Goal: Complete application form

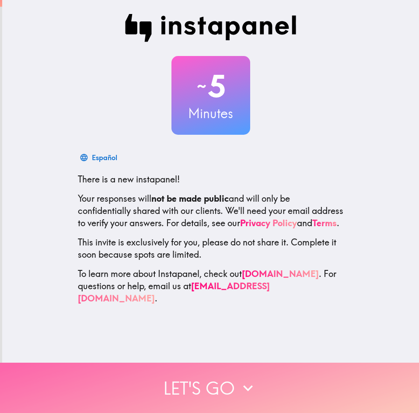
click at [213, 373] on button "Let's go" at bounding box center [209, 388] width 419 height 50
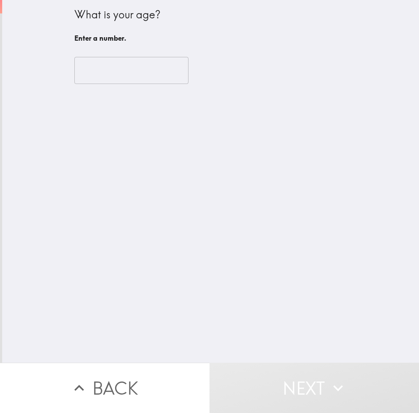
click at [109, 87] on div "​" at bounding box center [210, 70] width 273 height 48
click at [109, 81] on input "number" at bounding box center [131, 70] width 114 height 27
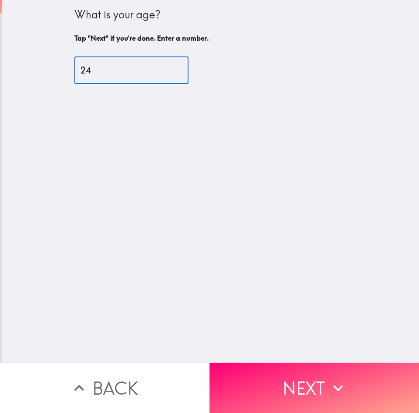
type input "24"
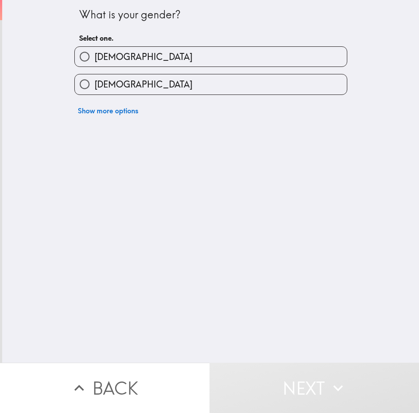
click at [179, 63] on label "[DEMOGRAPHIC_DATA]" at bounding box center [211, 57] width 272 height 20
click at [95, 63] on input "[DEMOGRAPHIC_DATA]" at bounding box center [85, 57] width 20 height 20
radio input "true"
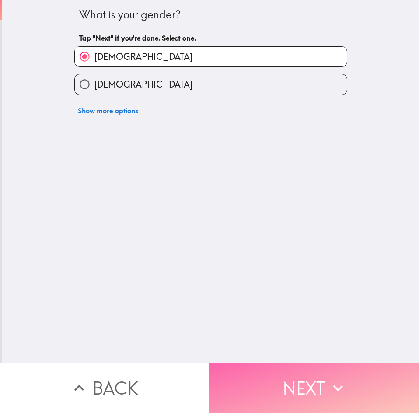
click at [323, 391] on button "Next" at bounding box center [315, 388] width 210 height 50
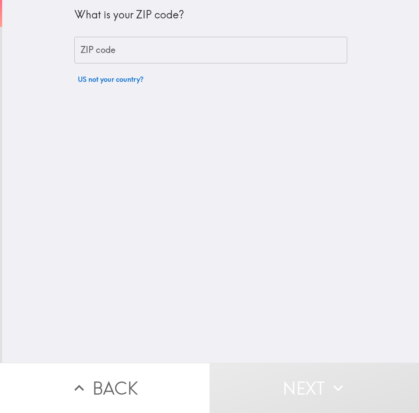
click at [136, 49] on input "ZIP code" at bounding box center [210, 50] width 273 height 27
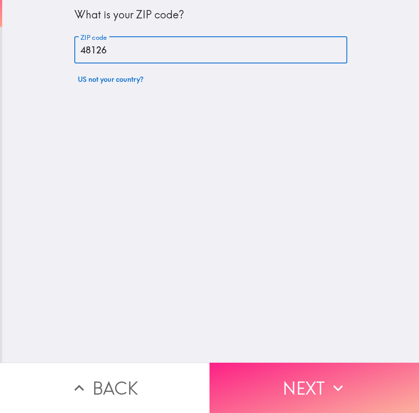
type input "48126"
click at [336, 380] on icon "button" at bounding box center [338, 388] width 19 height 19
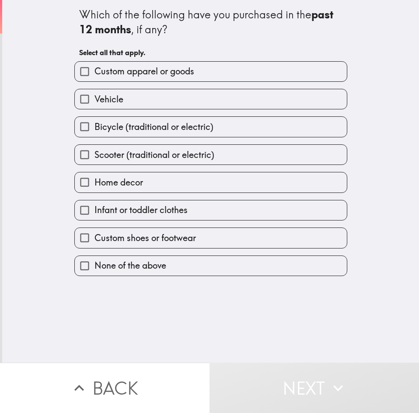
click at [139, 75] on span "Custom apparel or goods" at bounding box center [145, 71] width 100 height 12
click at [95, 75] on input "Custom apparel or goods" at bounding box center [85, 72] width 20 height 20
checkbox input "true"
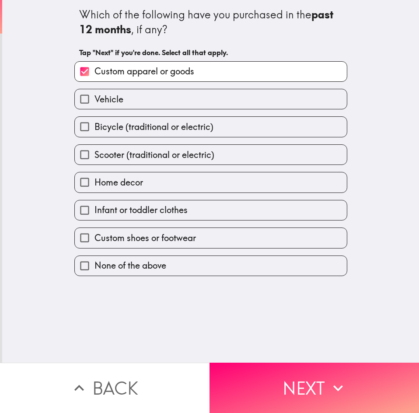
click at [143, 96] on label "Vehicle" at bounding box center [211, 99] width 272 height 20
click at [95, 96] on input "Vehicle" at bounding box center [85, 99] width 20 height 20
checkbox input "true"
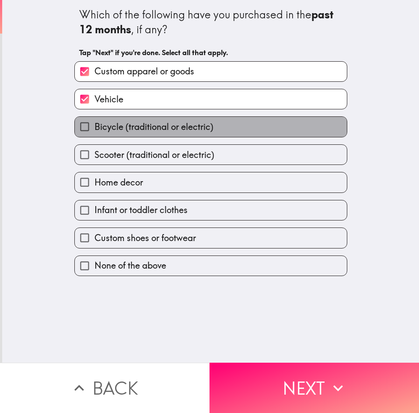
click at [157, 122] on span "Bicycle (traditional or electric)" at bounding box center [154, 127] width 119 height 12
click at [95, 122] on input "Bicycle (traditional or electric)" at bounding box center [85, 127] width 20 height 20
checkbox input "true"
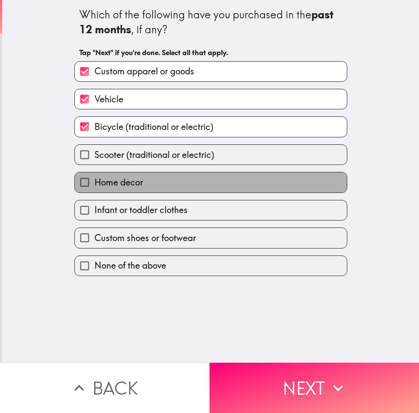
click at [172, 179] on label "Home decor" at bounding box center [211, 182] width 272 height 20
click at [95, 179] on input "Home decor" at bounding box center [85, 182] width 20 height 20
checkbox input "true"
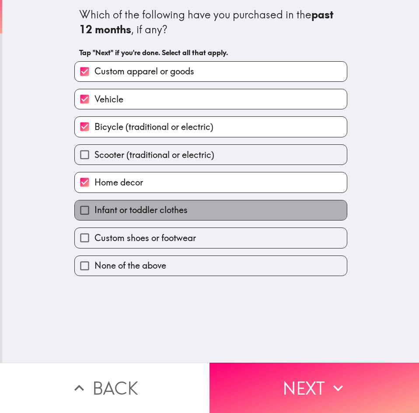
click at [178, 216] on span "Infant or toddler clothes" at bounding box center [141, 210] width 93 height 12
click at [95, 216] on input "Infant or toddler clothes" at bounding box center [85, 210] width 20 height 20
checkbox input "true"
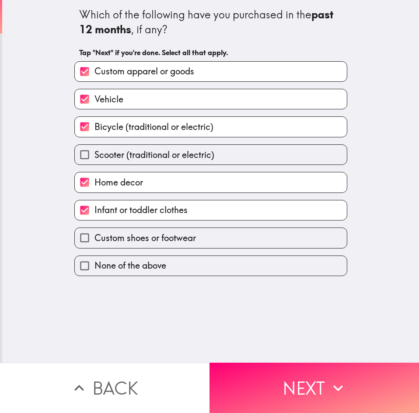
click at [182, 236] on span "Custom shoes or footwear" at bounding box center [146, 238] width 102 height 12
click at [95, 236] on input "Custom shoes or footwear" at bounding box center [85, 238] width 20 height 20
checkbox input "true"
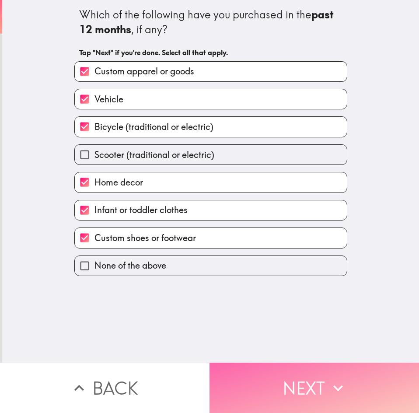
click at [251, 372] on button "Next" at bounding box center [315, 388] width 210 height 50
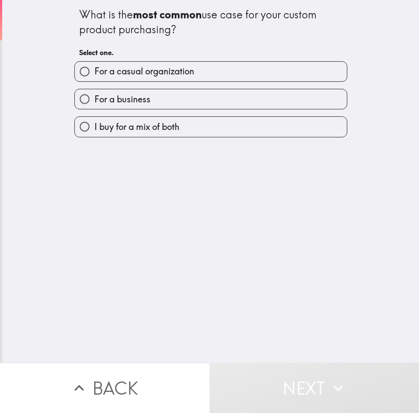
click at [203, 128] on label "I buy for a mix of both" at bounding box center [211, 127] width 272 height 20
click at [95, 128] on input "I buy for a mix of both" at bounding box center [85, 127] width 20 height 20
radio input "true"
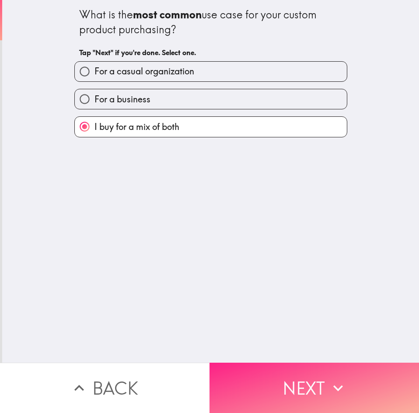
click at [284, 375] on button "Next" at bounding box center [315, 388] width 210 height 50
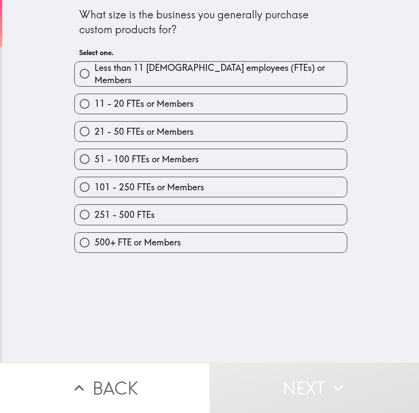
click at [183, 158] on span "51 - 100 FTEs or Members" at bounding box center [147, 159] width 105 height 12
click at [95, 158] on input "51 - 100 FTEs or Members" at bounding box center [85, 159] width 20 height 20
radio input "true"
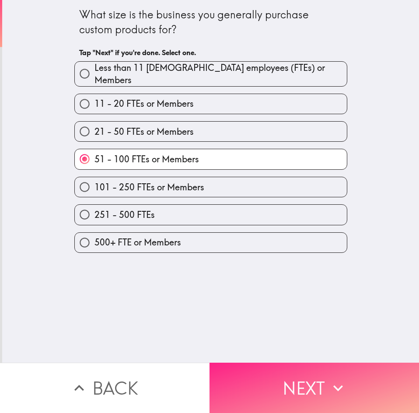
click at [298, 369] on button "Next" at bounding box center [315, 388] width 210 height 50
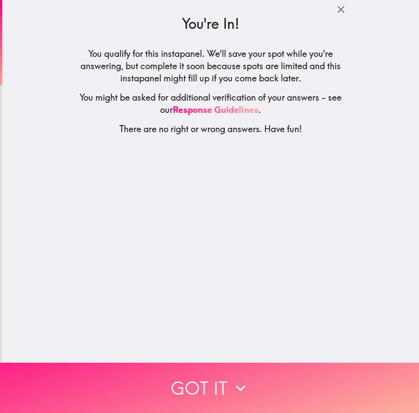
click at [271, 380] on button "Got it" at bounding box center [209, 388] width 419 height 50
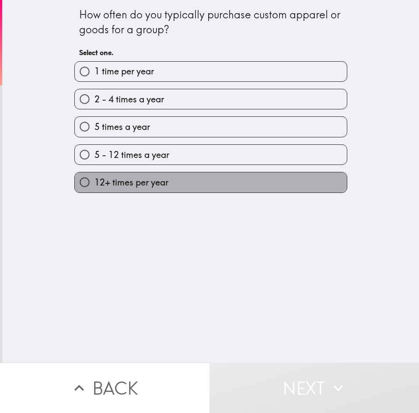
click at [178, 182] on label "12+ times per year" at bounding box center [211, 182] width 272 height 20
click at [95, 182] on input "12+ times per year" at bounding box center [85, 182] width 20 height 20
radio input "true"
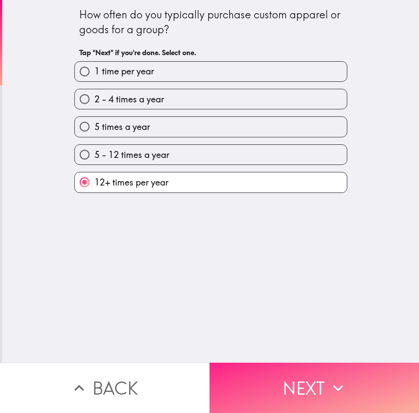
click at [253, 370] on button "Next" at bounding box center [315, 388] width 210 height 50
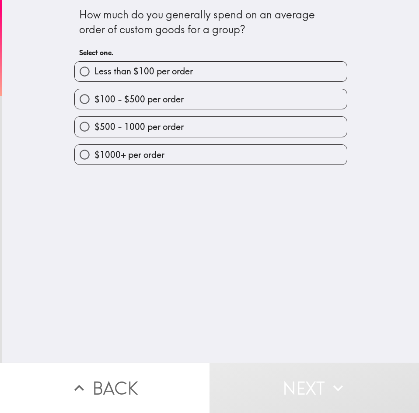
click at [191, 158] on label "$1000+ per order" at bounding box center [211, 155] width 272 height 20
click at [95, 158] on input "$1000+ per order" at bounding box center [85, 155] width 20 height 20
radio input "true"
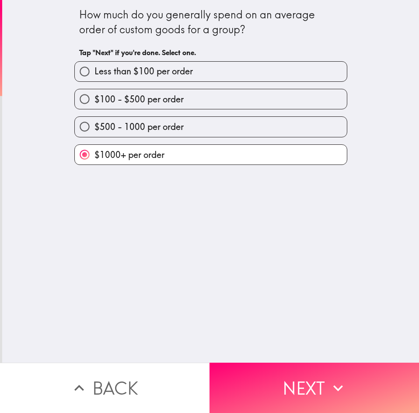
click at [228, 133] on label "$500 - 1000 per order" at bounding box center [211, 127] width 272 height 20
click at [95, 133] on input "$500 - 1000 per order" at bounding box center [85, 127] width 20 height 20
radio input "true"
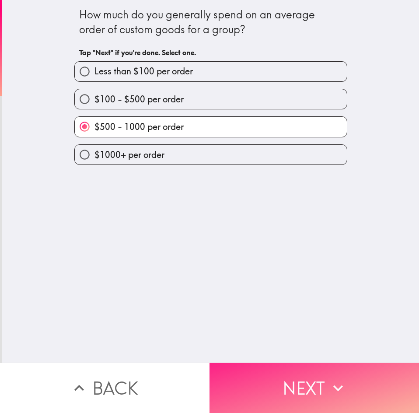
click at [299, 370] on button "Next" at bounding box center [315, 388] width 210 height 50
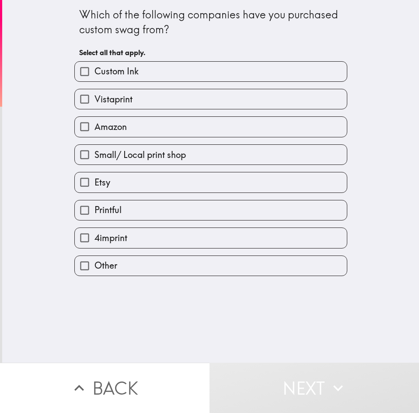
click at [153, 63] on label "Custom Ink" at bounding box center [211, 72] width 272 height 20
click at [95, 63] on input "Custom Ink" at bounding box center [85, 72] width 20 height 20
checkbox input "true"
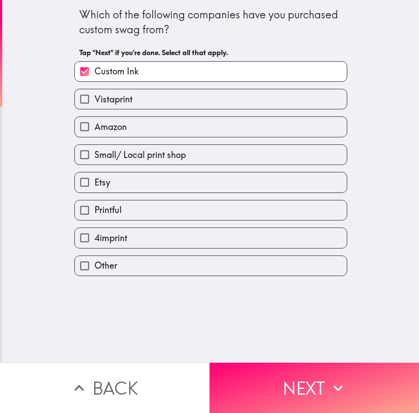
click at [160, 102] on label "Vistaprint" at bounding box center [211, 99] width 272 height 20
click at [95, 102] on input "Vistaprint" at bounding box center [85, 99] width 20 height 20
checkbox input "true"
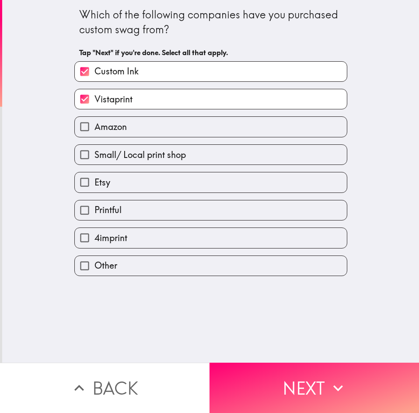
click at [160, 126] on label "Amazon" at bounding box center [211, 127] width 272 height 20
click at [95, 126] on input "Amazon" at bounding box center [85, 127] width 20 height 20
checkbox input "true"
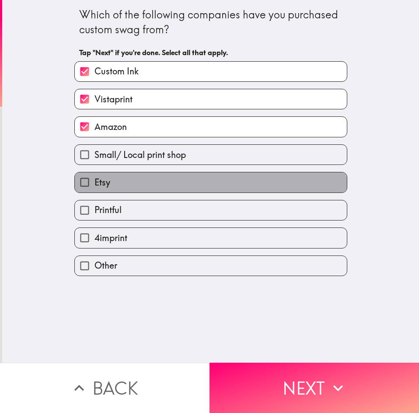
click at [160, 174] on label "Etsy" at bounding box center [211, 182] width 272 height 20
click at [95, 174] on input "Etsy" at bounding box center [85, 182] width 20 height 20
checkbox input "true"
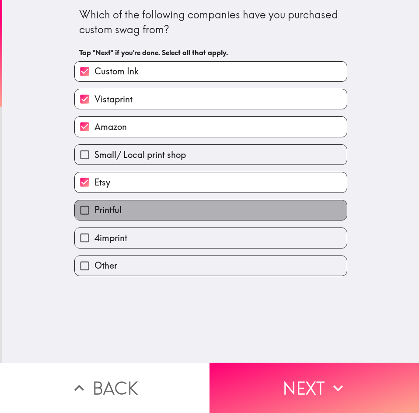
click at [166, 208] on label "Printful" at bounding box center [211, 210] width 272 height 20
click at [95, 208] on input "Printful" at bounding box center [85, 210] width 20 height 20
checkbox input "true"
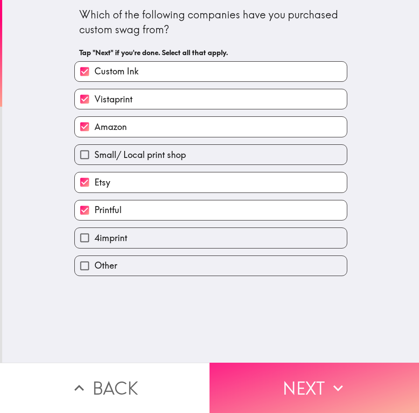
click at [297, 397] on button "Next" at bounding box center [315, 388] width 210 height 50
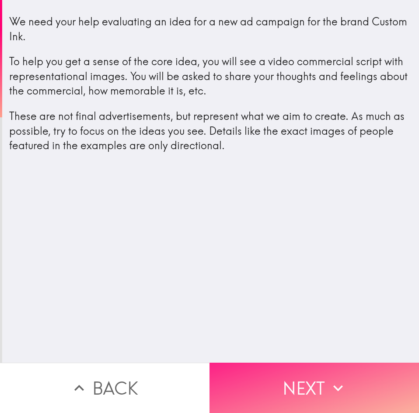
drag, startPoint x: 295, startPoint y: 375, endPoint x: 293, endPoint y: 368, distance: 7.5
click at [295, 374] on button "Next" at bounding box center [315, 388] width 210 height 50
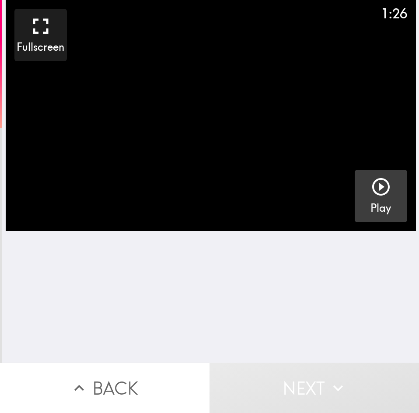
click at [371, 180] on icon "button" at bounding box center [381, 186] width 21 height 21
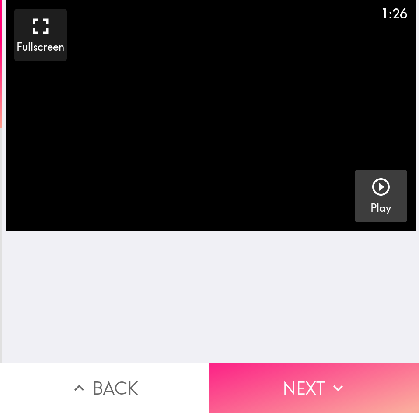
click at [341, 379] on icon "button" at bounding box center [338, 388] width 19 height 19
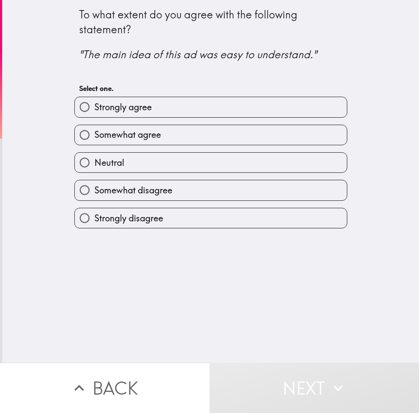
click at [158, 108] on label "Strongly agree" at bounding box center [211, 107] width 272 height 20
click at [95, 108] on input "Strongly agree" at bounding box center [85, 107] width 20 height 20
radio input "true"
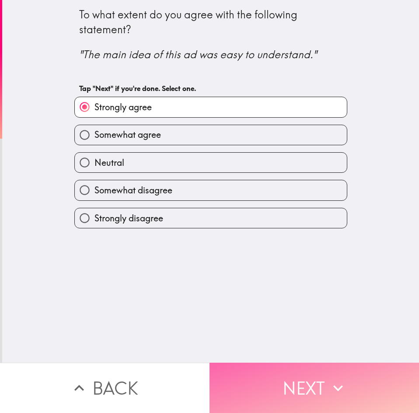
click at [320, 382] on button "Next" at bounding box center [315, 388] width 210 height 50
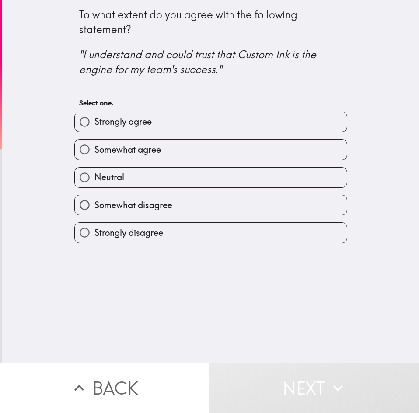
click at [179, 123] on label "Strongly agree" at bounding box center [211, 122] width 272 height 20
click at [95, 123] on input "Strongly agree" at bounding box center [85, 122] width 20 height 20
radio input "true"
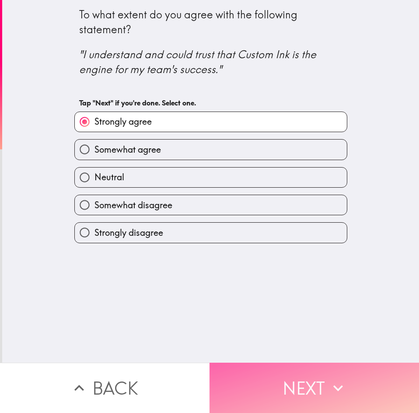
click at [295, 376] on button "Next" at bounding box center [315, 388] width 210 height 50
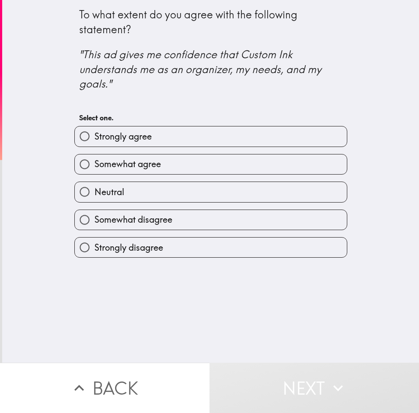
click at [168, 142] on label "Strongly agree" at bounding box center [211, 136] width 272 height 20
click at [95, 142] on input "Strongly agree" at bounding box center [85, 136] width 20 height 20
radio input "true"
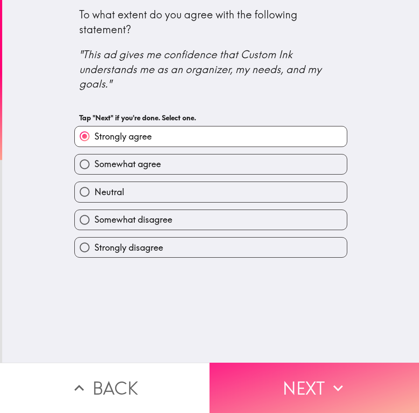
click at [281, 378] on button "Next" at bounding box center [315, 388] width 210 height 50
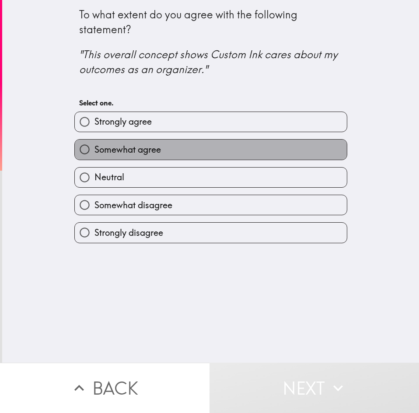
click at [159, 148] on label "Somewhat agree" at bounding box center [211, 150] width 272 height 20
click at [95, 148] on input "Somewhat agree" at bounding box center [85, 150] width 20 height 20
radio input "true"
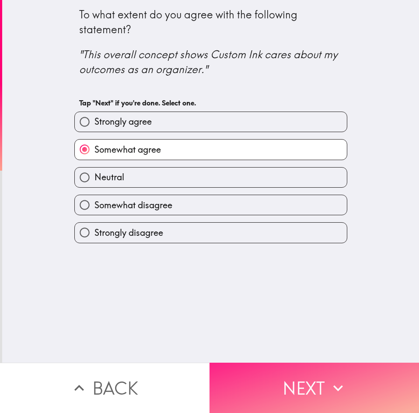
click at [277, 369] on button "Next" at bounding box center [315, 388] width 210 height 50
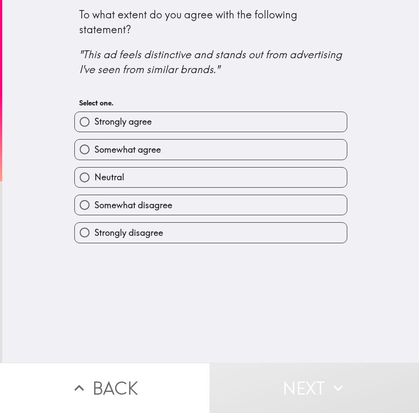
click at [174, 144] on label "Somewhat agree" at bounding box center [211, 150] width 272 height 20
click at [95, 144] on input "Somewhat agree" at bounding box center [85, 150] width 20 height 20
radio input "true"
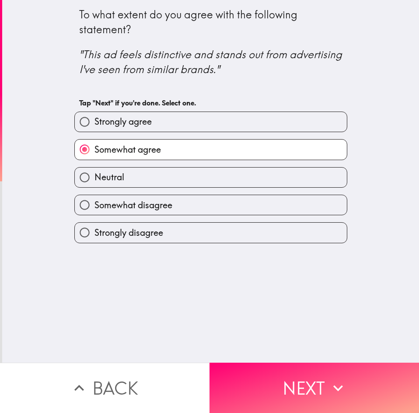
click at [174, 131] on label "Strongly agree" at bounding box center [211, 122] width 272 height 20
click at [95, 131] on input "Strongly agree" at bounding box center [85, 122] width 20 height 20
radio input "true"
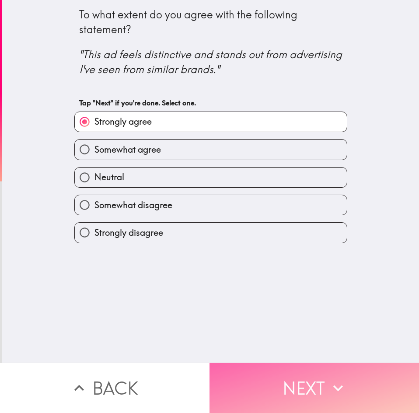
click at [306, 373] on button "Next" at bounding box center [315, 388] width 210 height 50
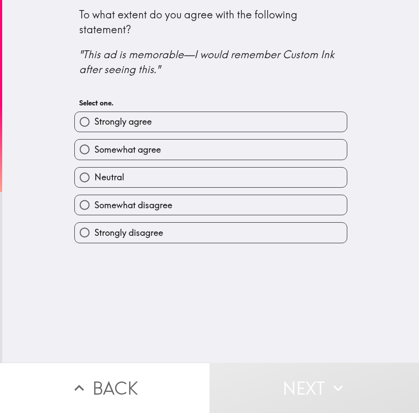
click at [166, 115] on label "Strongly agree" at bounding box center [211, 122] width 272 height 20
click at [95, 115] on input "Strongly agree" at bounding box center [85, 122] width 20 height 20
radio input "true"
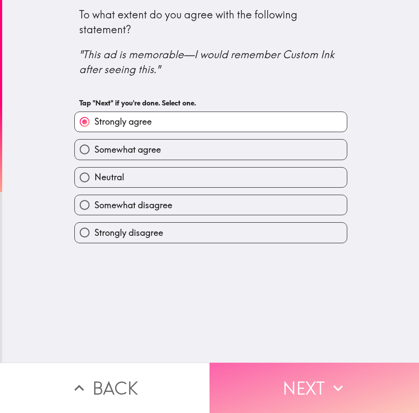
click at [324, 390] on button "Next" at bounding box center [315, 388] width 210 height 50
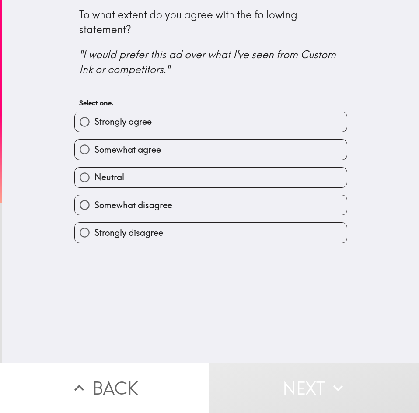
click at [168, 120] on label "Strongly agree" at bounding box center [211, 122] width 272 height 20
click at [95, 120] on input "Strongly agree" at bounding box center [85, 122] width 20 height 20
radio input "true"
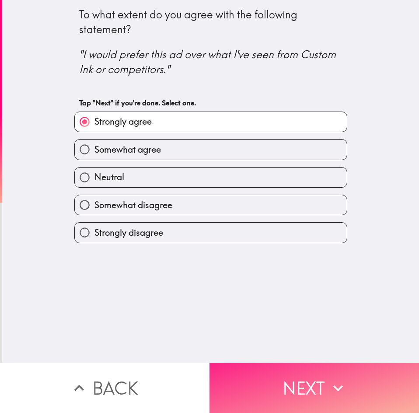
click at [314, 363] on button "Next" at bounding box center [315, 388] width 210 height 50
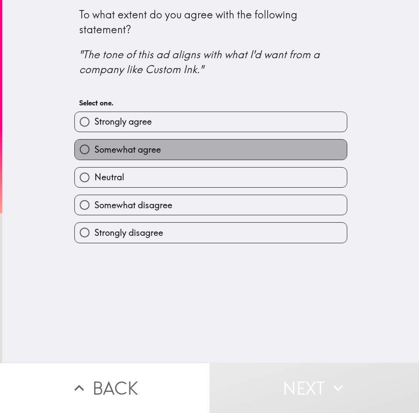
click at [183, 154] on label "Somewhat agree" at bounding box center [211, 150] width 272 height 20
click at [95, 154] on input "Somewhat agree" at bounding box center [85, 150] width 20 height 20
radio input "true"
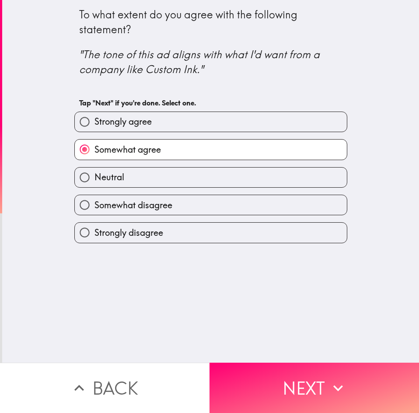
drag, startPoint x: 287, startPoint y: 357, endPoint x: 276, endPoint y: 332, distance: 27.2
click at [287, 358] on div "To what extent do you agree with the following statement? "The tone of this ad …" at bounding box center [209, 206] width 419 height 413
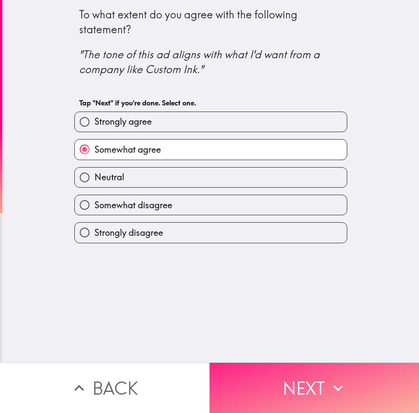
click at [286, 370] on button "Next" at bounding box center [315, 388] width 210 height 50
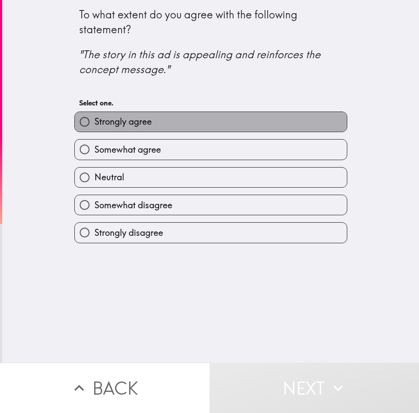
click at [160, 118] on label "Strongly agree" at bounding box center [211, 122] width 272 height 20
click at [95, 118] on input "Strongly agree" at bounding box center [85, 122] width 20 height 20
radio input "true"
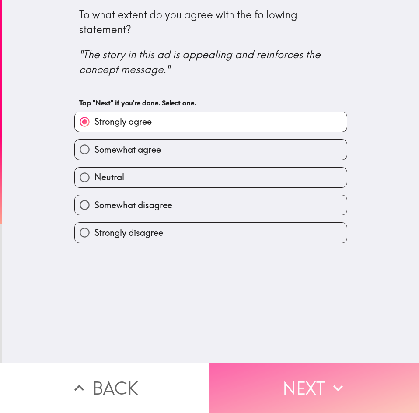
click at [330, 374] on button "Next" at bounding box center [315, 388] width 210 height 50
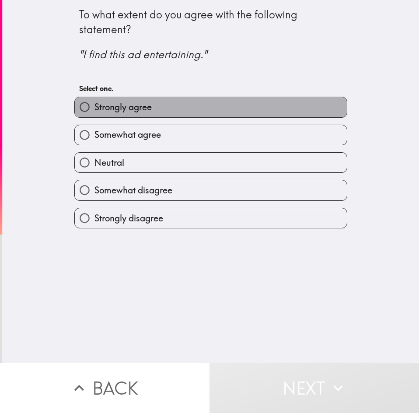
click at [140, 103] on span "Strongly agree" at bounding box center [123, 107] width 57 height 12
click at [95, 103] on input "Strongly agree" at bounding box center [85, 107] width 20 height 20
radio input "true"
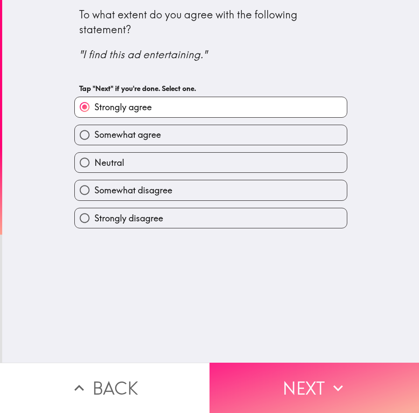
click at [295, 351] on div "To what extent do you agree with the following statement? "I find this ad enter…" at bounding box center [210, 181] width 417 height 363
click at [304, 373] on button "Next" at bounding box center [315, 388] width 210 height 50
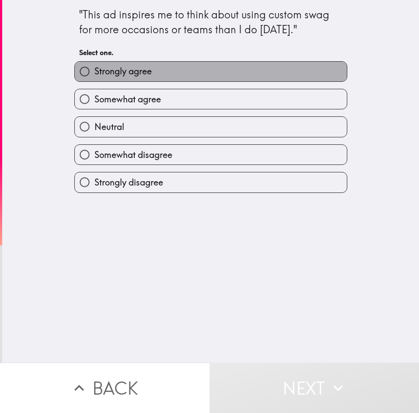
click at [135, 73] on span "Strongly agree" at bounding box center [123, 71] width 57 height 12
click at [95, 73] on input "Strongly agree" at bounding box center [85, 72] width 20 height 20
radio input "true"
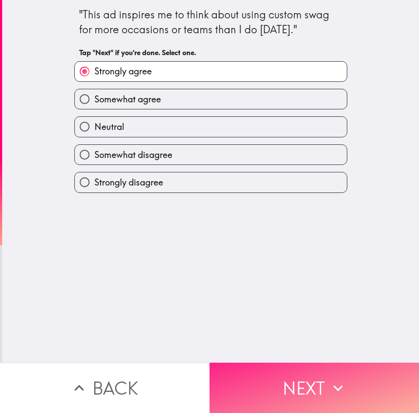
click at [297, 391] on button "Next" at bounding box center [315, 388] width 210 height 50
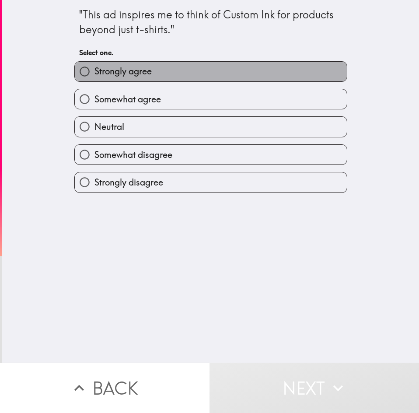
click at [145, 72] on span "Strongly agree" at bounding box center [123, 71] width 57 height 12
click at [95, 72] on input "Strongly agree" at bounding box center [85, 72] width 20 height 20
radio input "true"
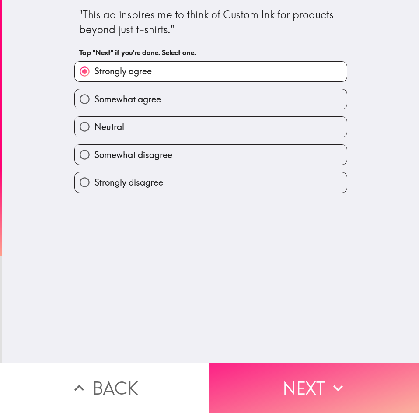
click at [279, 367] on button "Next" at bounding box center [315, 388] width 210 height 50
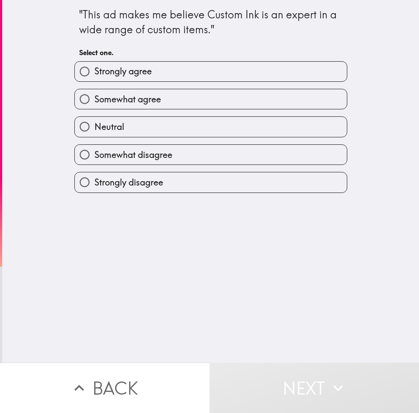
click at [153, 81] on div "Strongly agree" at bounding box center [210, 71] width 273 height 21
click at [150, 61] on div "Strongly agree" at bounding box center [210, 71] width 273 height 21
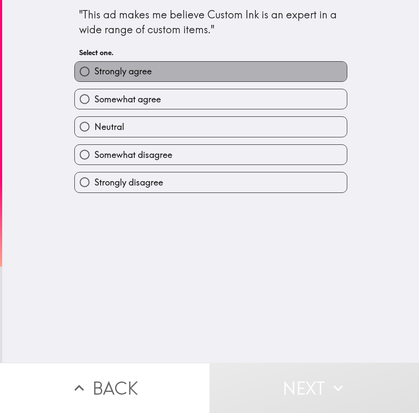
click at [196, 72] on label "Strongly agree" at bounding box center [211, 72] width 272 height 20
click at [95, 72] on input "Strongly agree" at bounding box center [85, 72] width 20 height 20
radio input "true"
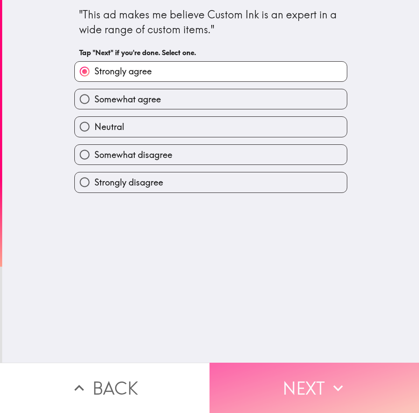
click at [358, 393] on button "Next" at bounding box center [315, 388] width 210 height 50
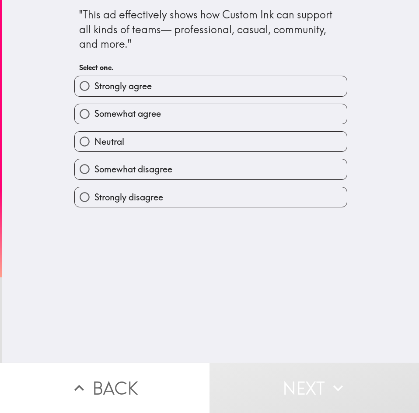
click at [136, 90] on span "Strongly agree" at bounding box center [123, 86] width 57 height 12
click at [95, 90] on input "Strongly agree" at bounding box center [85, 86] width 20 height 20
radio input "true"
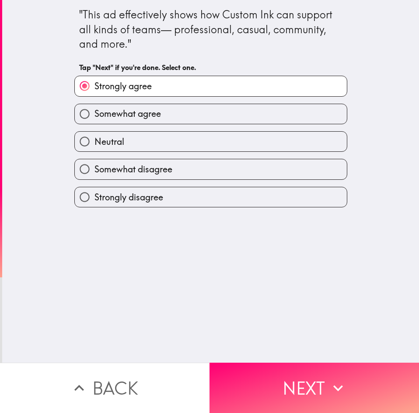
click at [298, 373] on button "Next" at bounding box center [315, 388] width 210 height 50
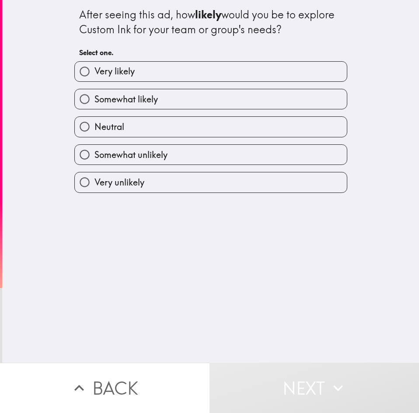
click at [95, 79] on label "Very likely" at bounding box center [211, 72] width 272 height 20
click at [95, 79] on input "Very likely" at bounding box center [85, 72] width 20 height 20
radio input "true"
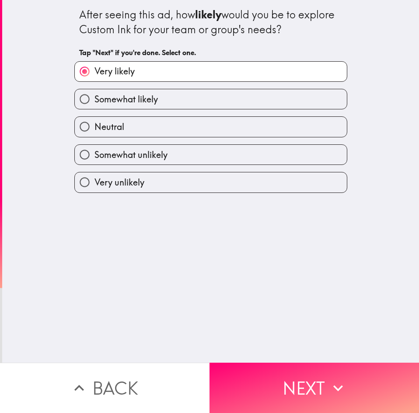
click at [294, 365] on button "Next" at bounding box center [315, 388] width 210 height 50
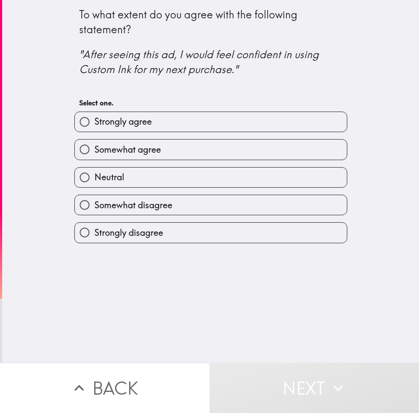
drag, startPoint x: 140, startPoint y: 124, endPoint x: 145, endPoint y: 132, distance: 9.8
click at [140, 124] on span "Strongly agree" at bounding box center [123, 122] width 57 height 12
click at [95, 124] on input "Strongly agree" at bounding box center [85, 122] width 20 height 20
radio input "true"
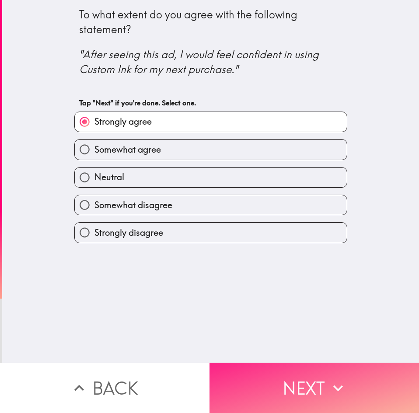
drag, startPoint x: 312, startPoint y: 406, endPoint x: 300, endPoint y: 386, distance: 22.7
click at [309, 403] on button "Next" at bounding box center [315, 388] width 210 height 50
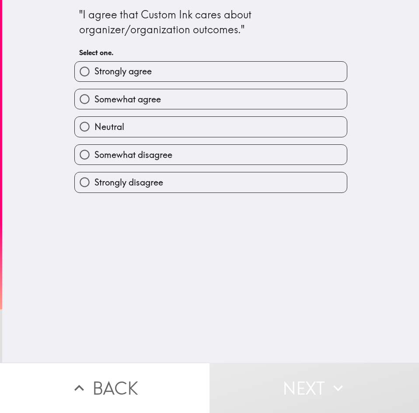
click at [107, 73] on span "Strongly agree" at bounding box center [123, 71] width 57 height 12
click at [95, 73] on input "Strongly agree" at bounding box center [85, 72] width 20 height 20
radio input "true"
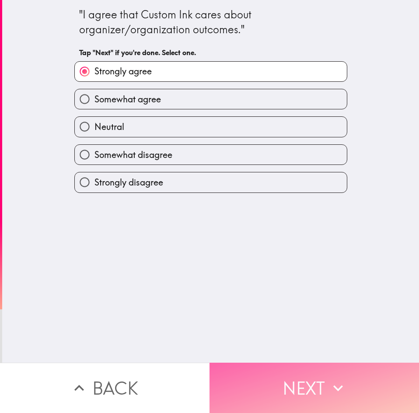
click at [272, 384] on button "Next" at bounding box center [315, 388] width 210 height 50
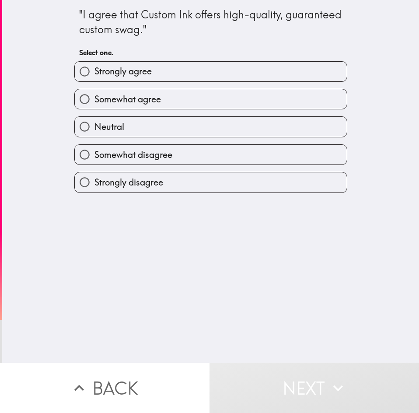
click at [151, 75] on label "Strongly agree" at bounding box center [211, 72] width 272 height 20
click at [95, 75] on input "Strongly agree" at bounding box center [85, 72] width 20 height 20
radio input "true"
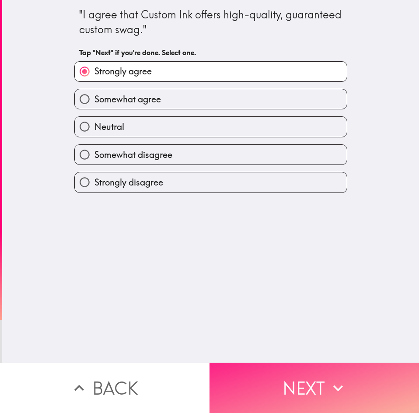
click at [297, 354] on div ""I agree that Custom Ink offers high-quality, guaranteed custom swag." Tap "Nex…" at bounding box center [210, 181] width 417 height 363
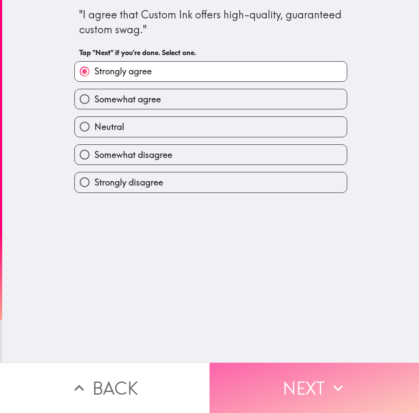
click at [306, 373] on button "Next" at bounding box center [315, 388] width 210 height 50
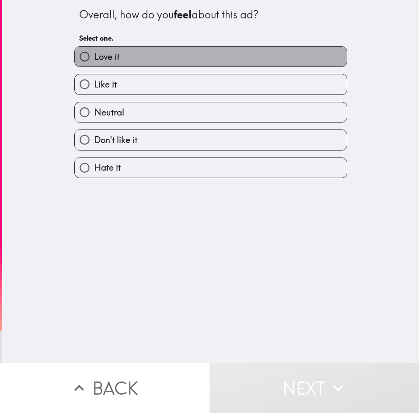
click at [161, 56] on label "Love it" at bounding box center [211, 57] width 272 height 20
click at [95, 56] on input "Love it" at bounding box center [85, 57] width 20 height 20
radio input "true"
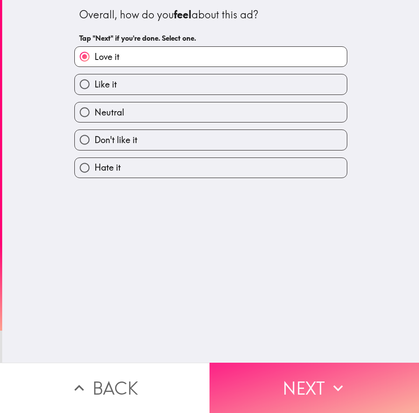
click at [322, 382] on button "Next" at bounding box center [315, 388] width 210 height 50
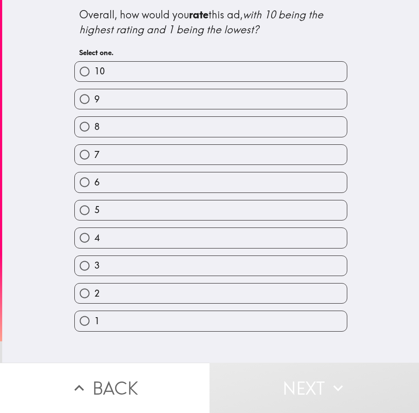
drag, startPoint x: 184, startPoint y: 85, endPoint x: 189, endPoint y: 104, distance: 19.8
click at [184, 86] on div "9" at bounding box center [207, 96] width 280 height 28
click at [190, 104] on label "9" at bounding box center [211, 99] width 272 height 20
click at [95, 104] on input "9" at bounding box center [85, 99] width 20 height 20
radio input "true"
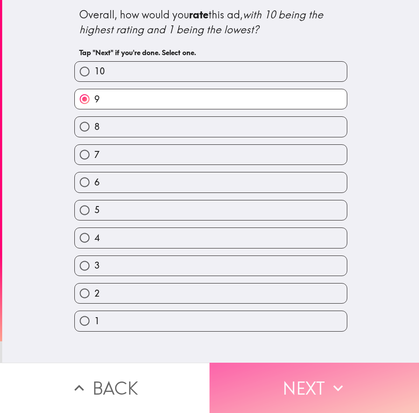
click at [292, 378] on button "Next" at bounding box center [315, 388] width 210 height 50
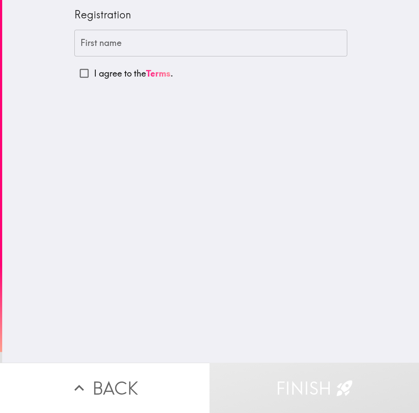
click at [158, 48] on input "First name" at bounding box center [210, 43] width 273 height 27
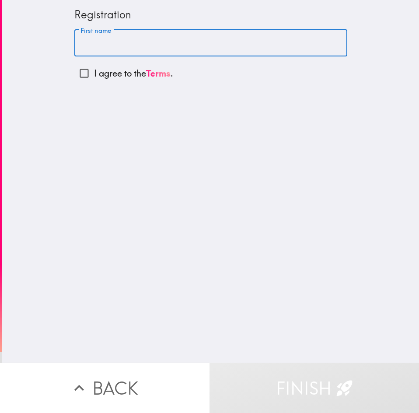
type input "Rani"
click at [131, 73] on p "I agree to the Terms ." at bounding box center [133, 73] width 79 height 12
click at [94, 73] on input "I agree to the Terms ." at bounding box center [84, 73] width 20 height 20
checkbox input "true"
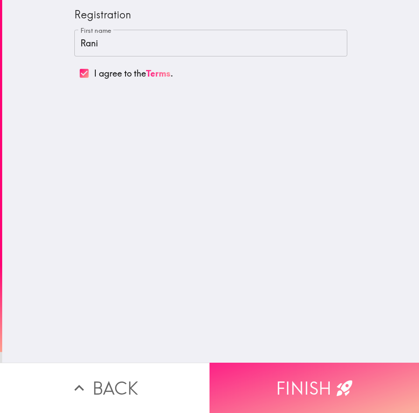
click at [307, 389] on button "Finish" at bounding box center [315, 388] width 210 height 50
